Goal: Learn about a topic: Learn about a topic

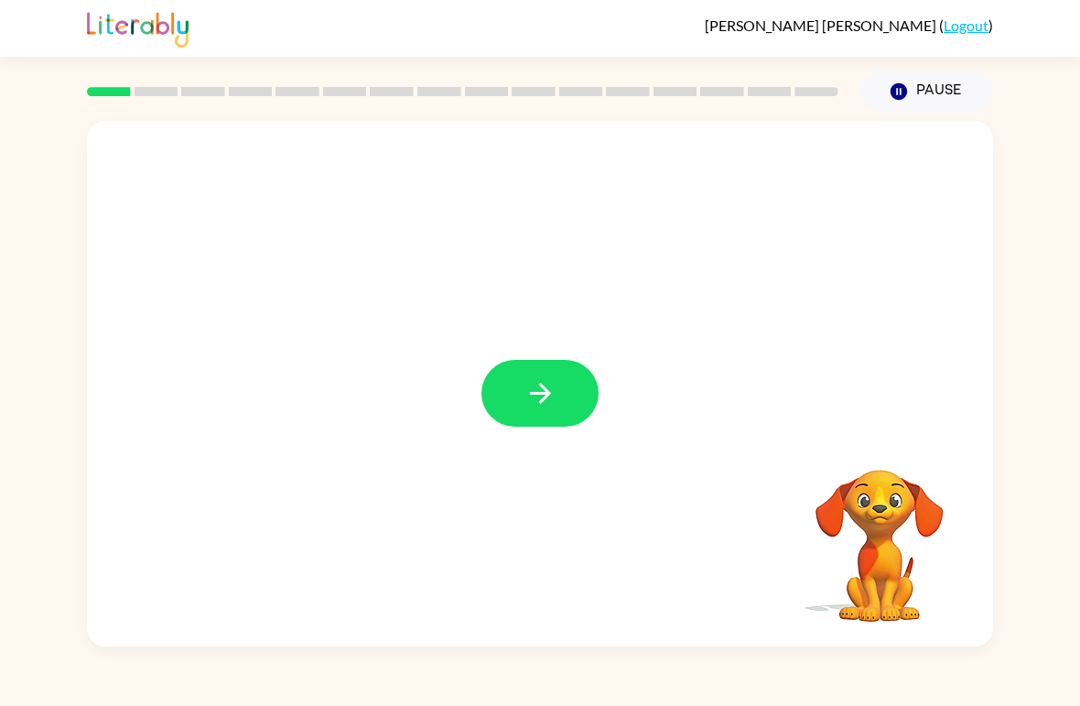
click at [528, 403] on icon "button" at bounding box center [540, 393] width 32 height 32
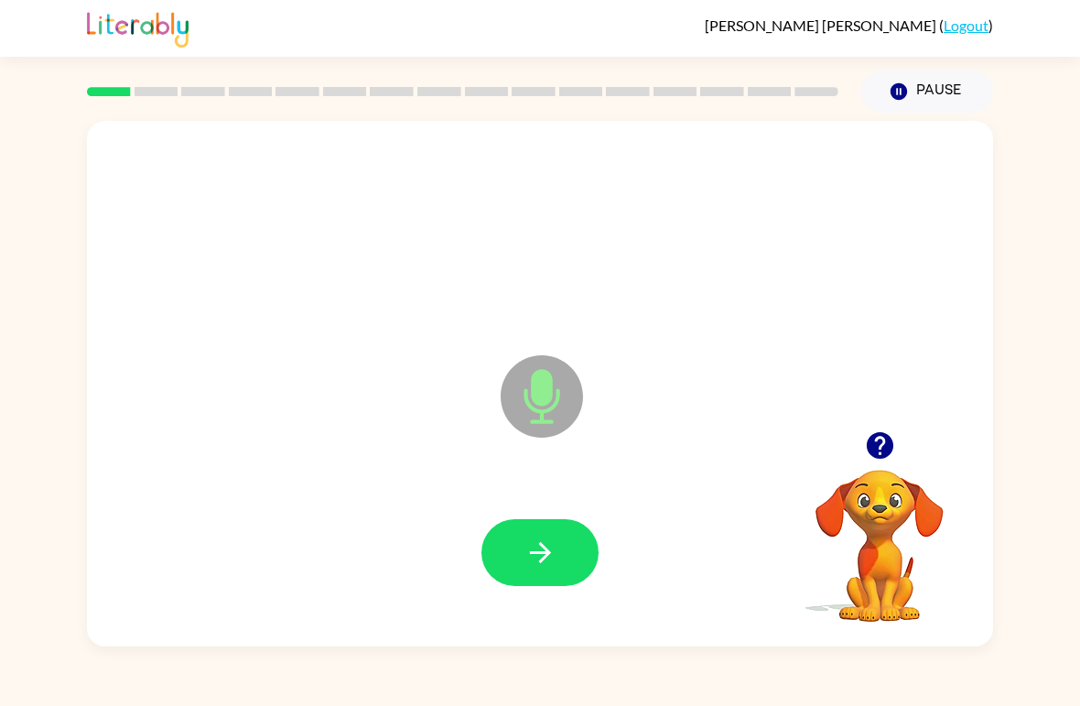
click at [537, 554] on icon "button" at bounding box center [539, 552] width 21 height 21
click at [551, 551] on icon "button" at bounding box center [540, 552] width 32 height 32
click at [562, 573] on button "button" at bounding box center [539, 552] width 117 height 67
click at [559, 562] on button "button" at bounding box center [539, 552] width 117 height 67
click at [573, 562] on button "button" at bounding box center [539, 552] width 117 height 67
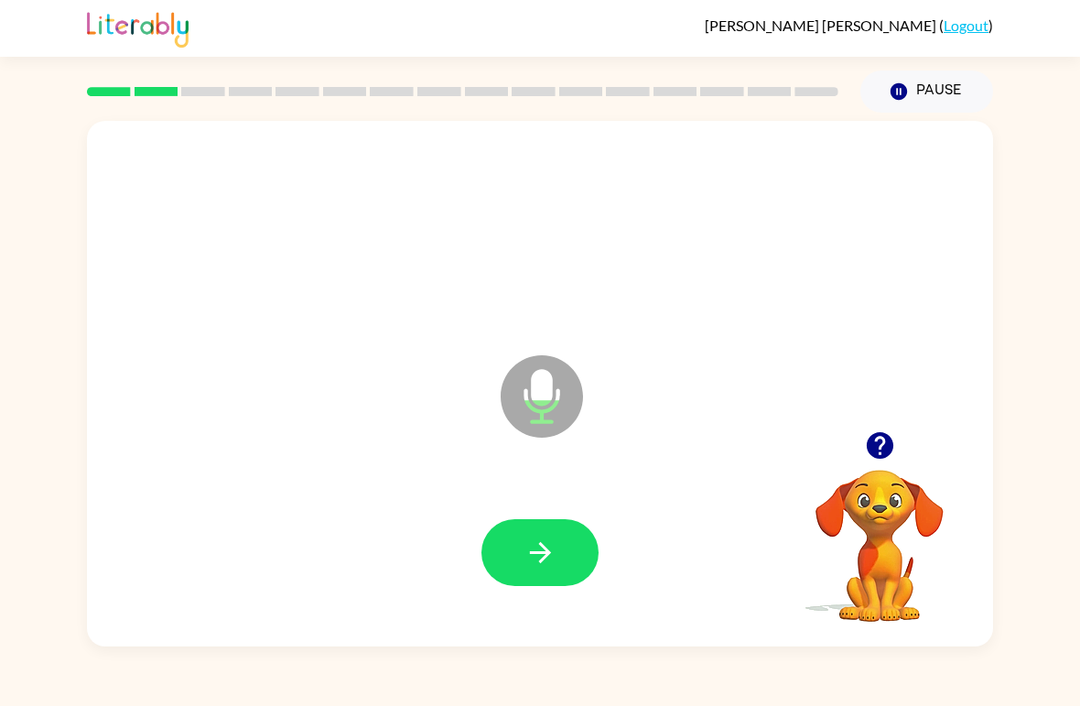
click at [531, 552] on icon "button" at bounding box center [540, 552] width 32 height 32
click at [538, 554] on icon "button" at bounding box center [539, 552] width 21 height 21
click at [531, 565] on icon "button" at bounding box center [540, 552] width 32 height 32
click at [537, 545] on icon "button" at bounding box center [540, 552] width 32 height 32
click at [529, 551] on icon "button" at bounding box center [540, 552] width 32 height 32
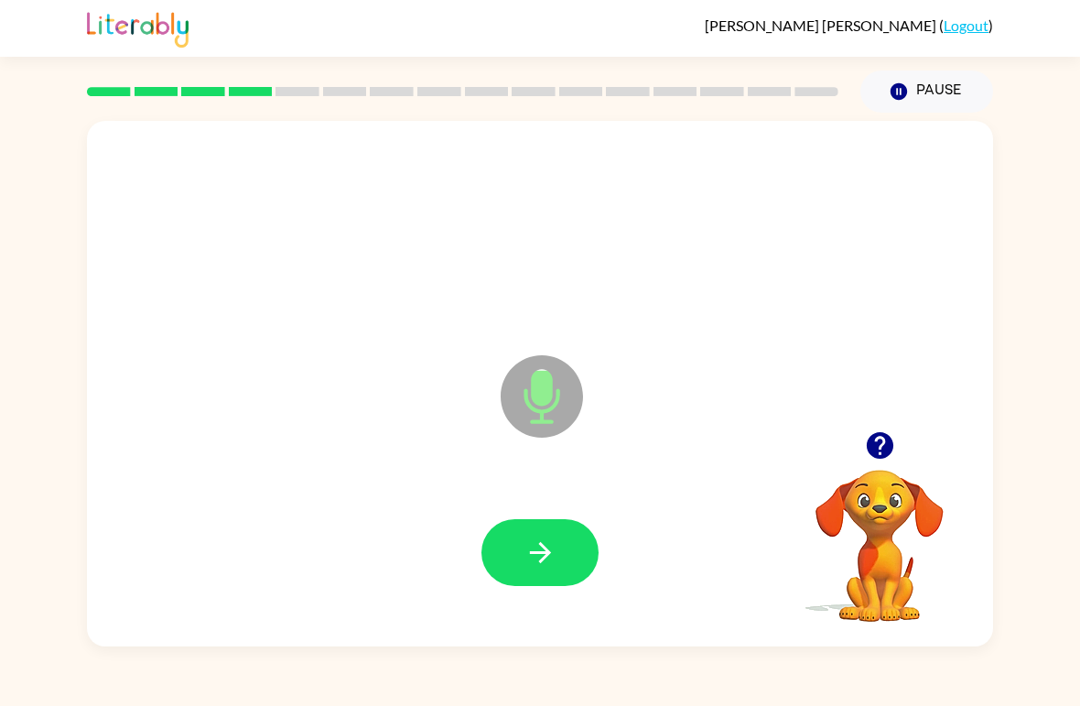
click at [562, 531] on button "button" at bounding box center [539, 552] width 117 height 67
click at [502, 566] on button "button" at bounding box center [539, 552] width 117 height 67
click at [540, 548] on icon "button" at bounding box center [540, 552] width 32 height 32
click at [543, 535] on button "button" at bounding box center [539, 552] width 117 height 67
click at [544, 550] on icon "button" at bounding box center [540, 552] width 32 height 32
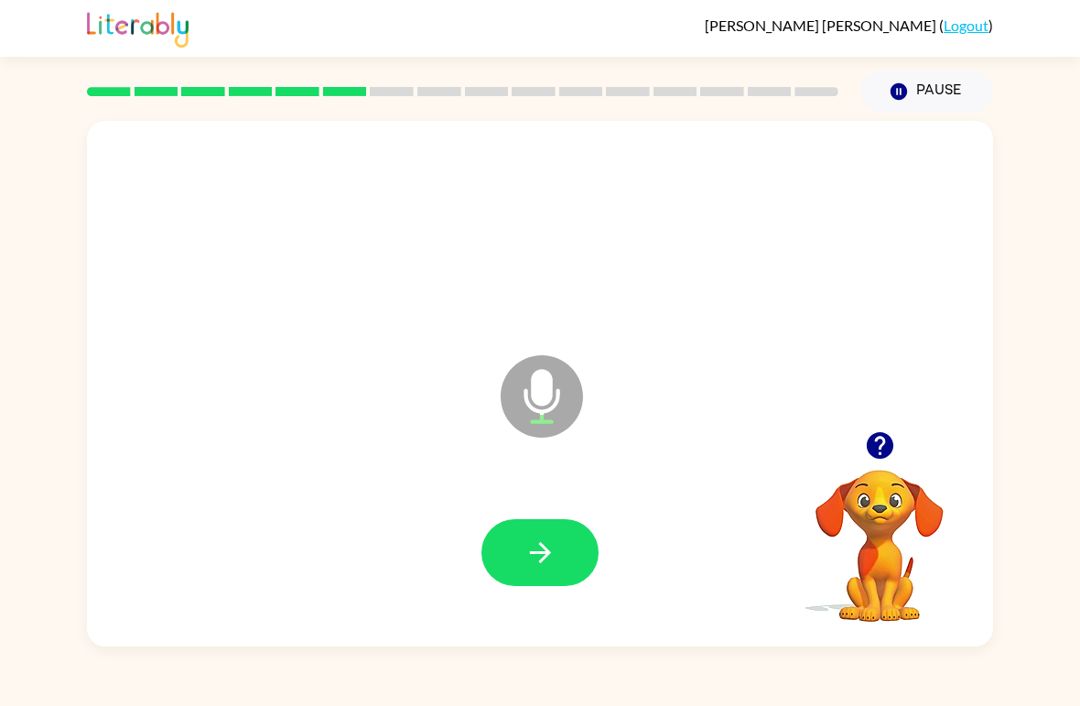
click at [556, 549] on button "button" at bounding box center [539, 552] width 117 height 67
click at [526, 577] on button "button" at bounding box center [539, 552] width 117 height 67
click at [562, 551] on button "button" at bounding box center [539, 552] width 117 height 67
click at [546, 562] on icon "button" at bounding box center [540, 552] width 32 height 32
click at [500, 550] on button "button" at bounding box center [539, 552] width 117 height 67
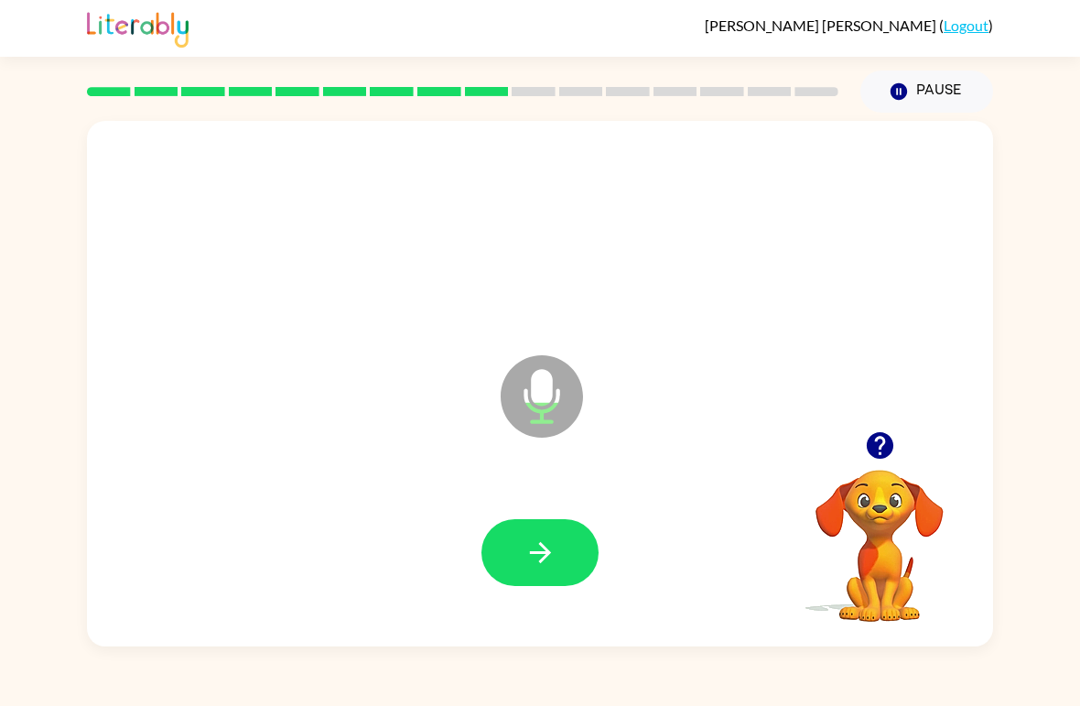
click at [491, 560] on button "button" at bounding box center [539, 552] width 117 height 67
click at [531, 556] on icon "button" at bounding box center [540, 552] width 32 height 32
click at [516, 563] on button "button" at bounding box center [539, 552] width 117 height 67
click at [562, 544] on button "button" at bounding box center [539, 552] width 117 height 67
click at [548, 562] on icon "button" at bounding box center [540, 552] width 32 height 32
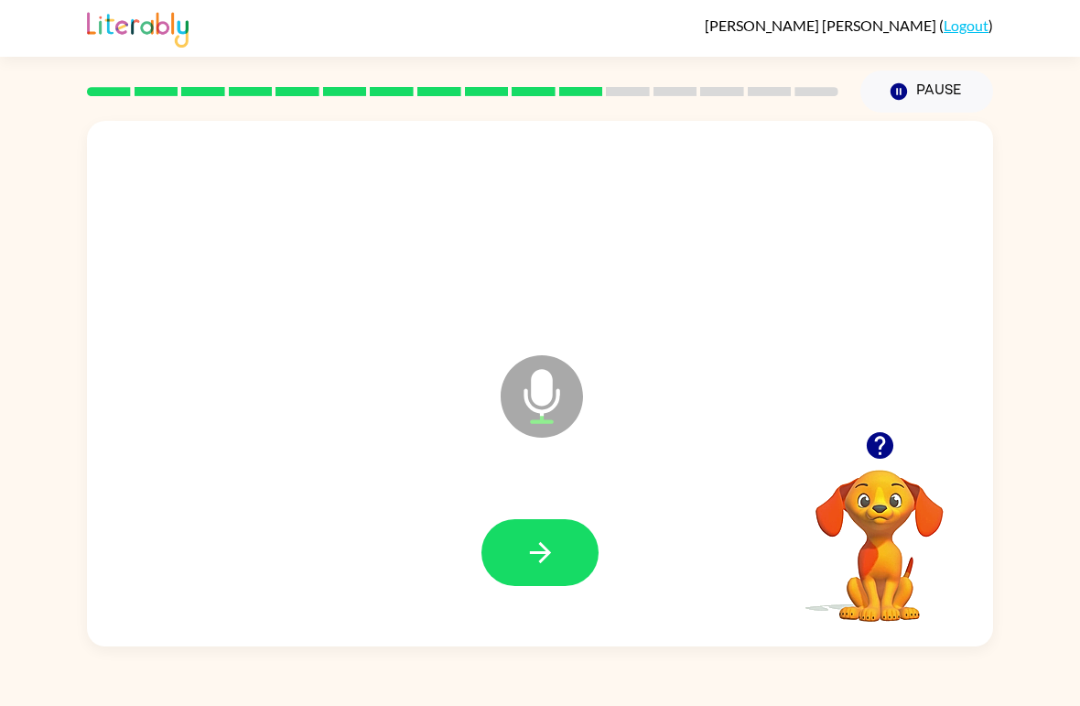
click at [557, 558] on button "button" at bounding box center [539, 552] width 117 height 67
click at [552, 554] on icon "button" at bounding box center [540, 552] width 32 height 32
click at [545, 555] on icon "button" at bounding box center [539, 552] width 21 height 21
click at [511, 557] on button "button" at bounding box center [539, 552] width 117 height 67
click at [544, 551] on icon "button" at bounding box center [540, 552] width 32 height 32
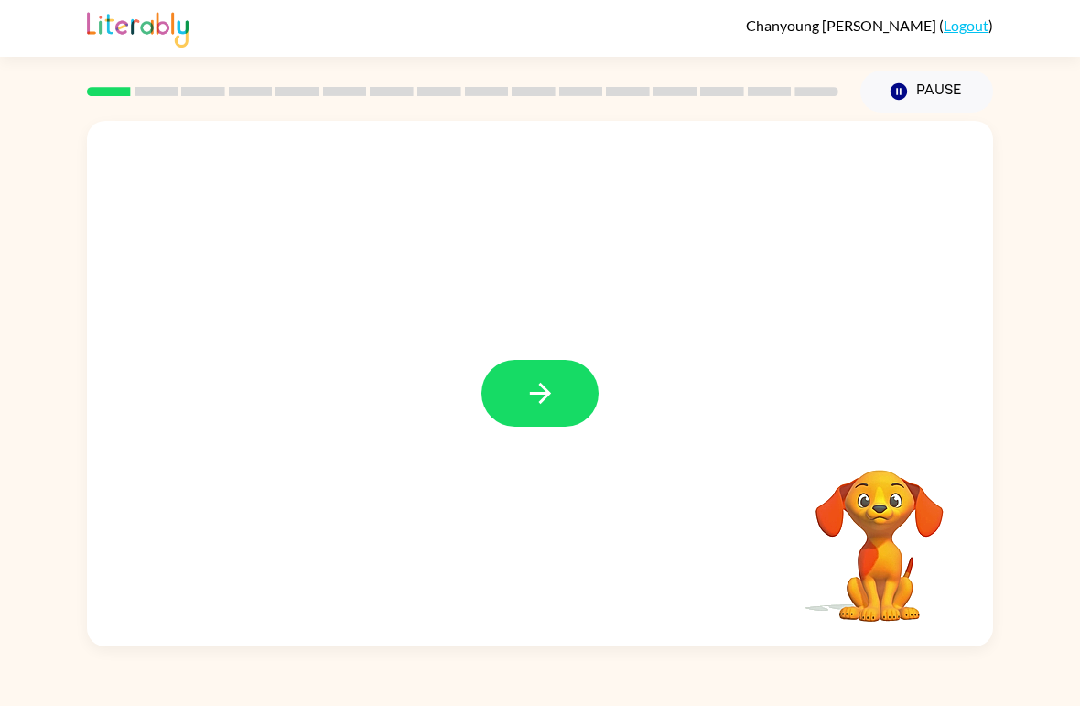
click at [899, 92] on icon "button" at bounding box center [898, 91] width 16 height 16
